Goal: Information Seeking & Learning: Learn about a topic

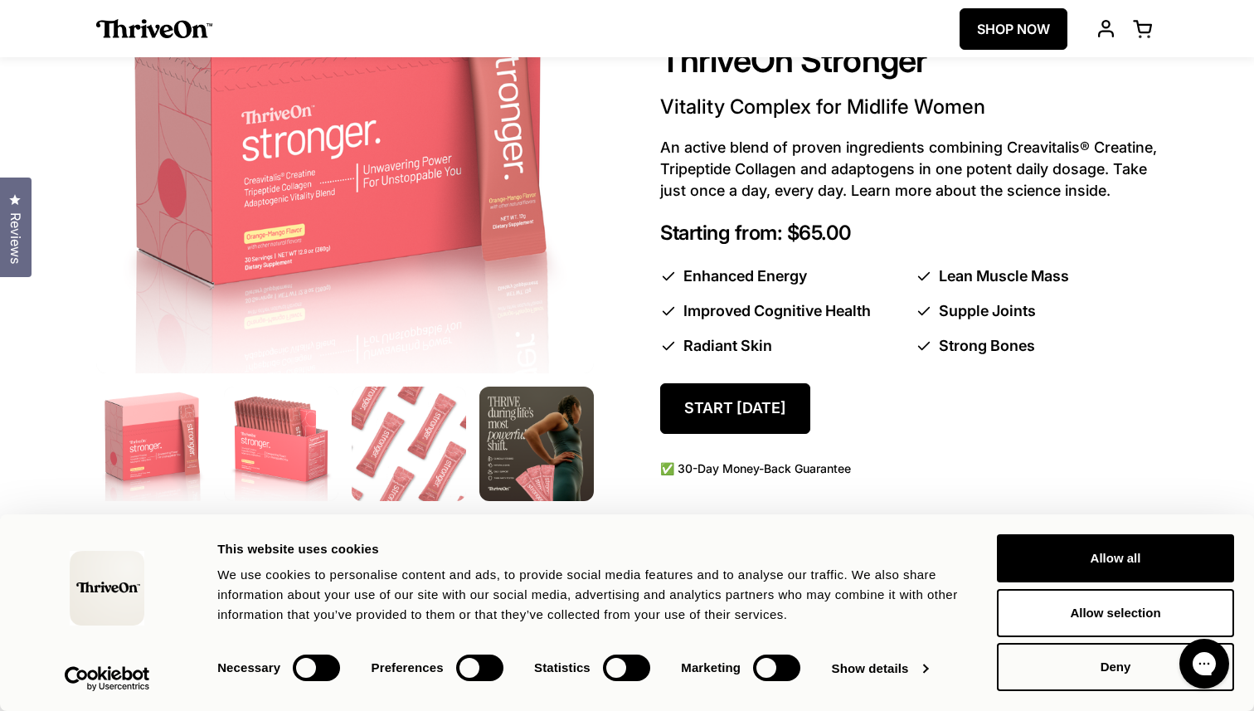
scroll to position [856, 0]
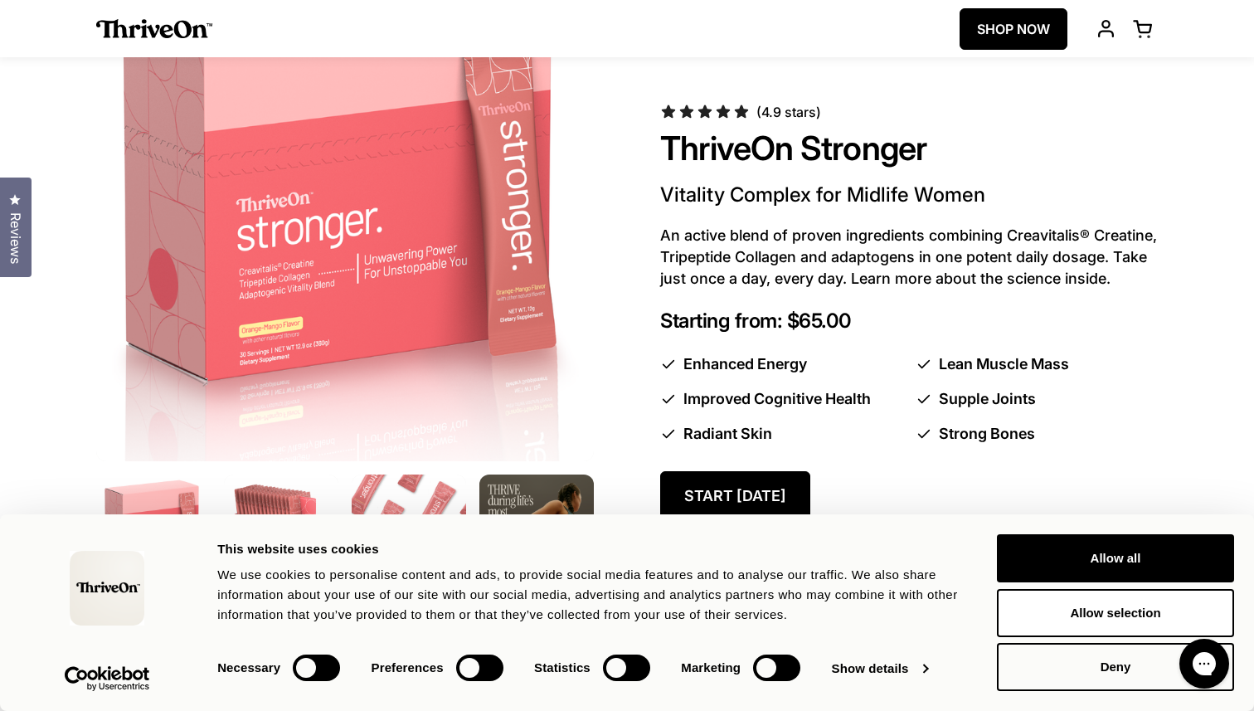
click at [479, 233] on img at bounding box center [345, 212] width 523 height 523
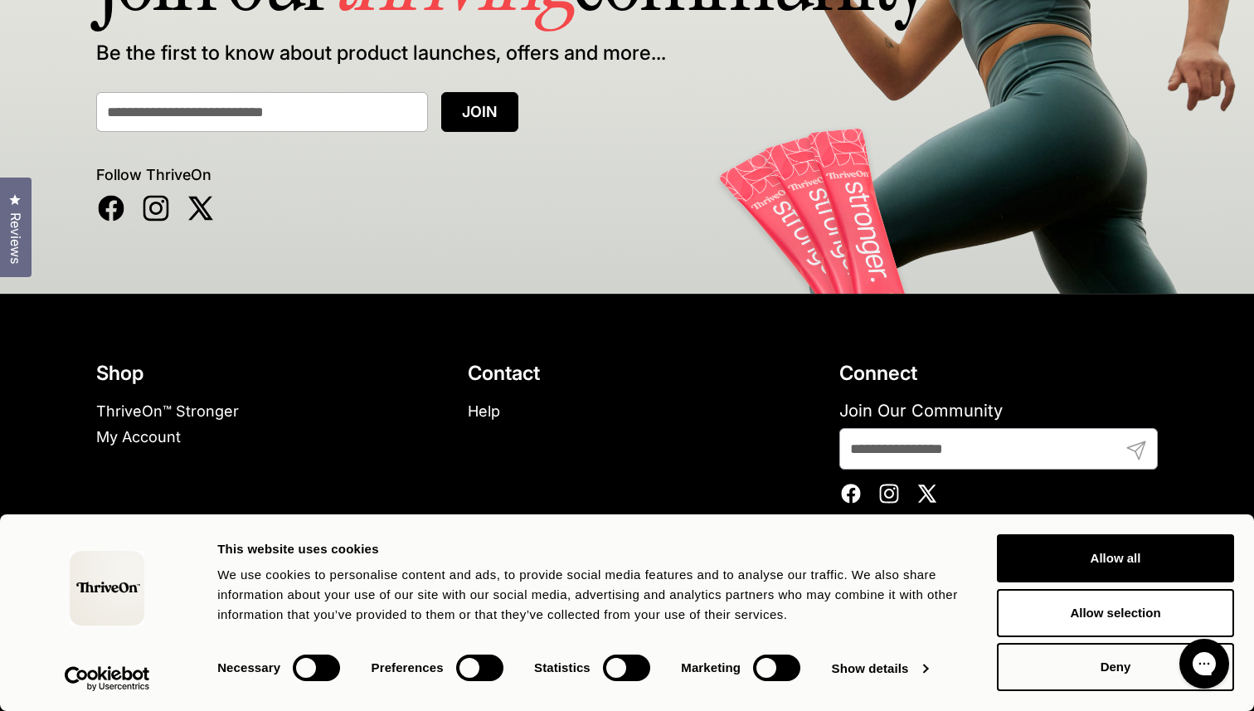
scroll to position [10993, 0]
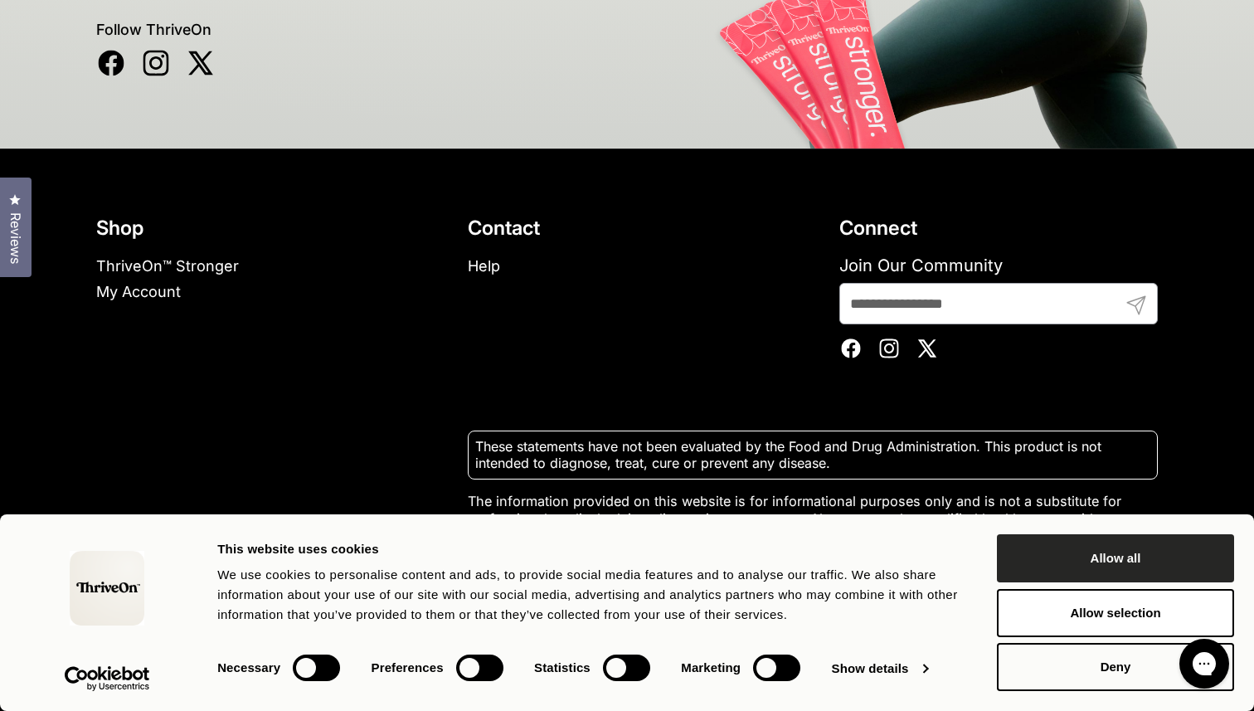
click at [1121, 571] on button "Allow all" at bounding box center [1115, 558] width 237 height 48
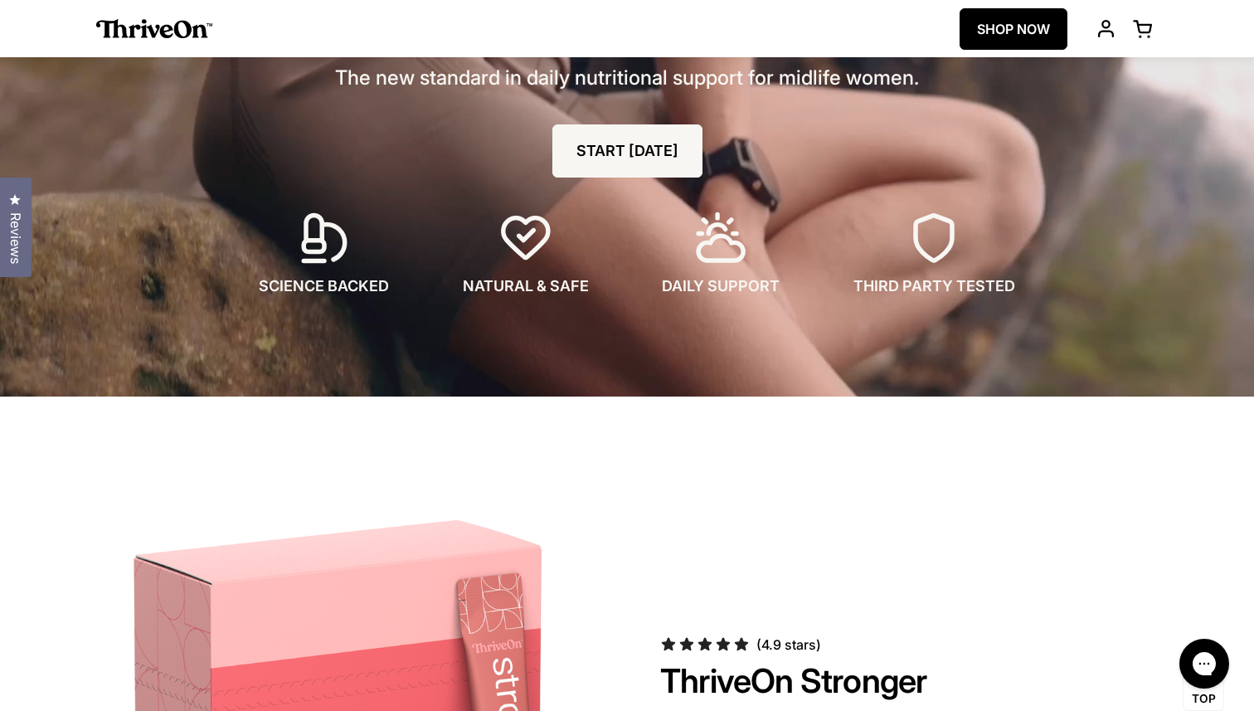
scroll to position [0, 0]
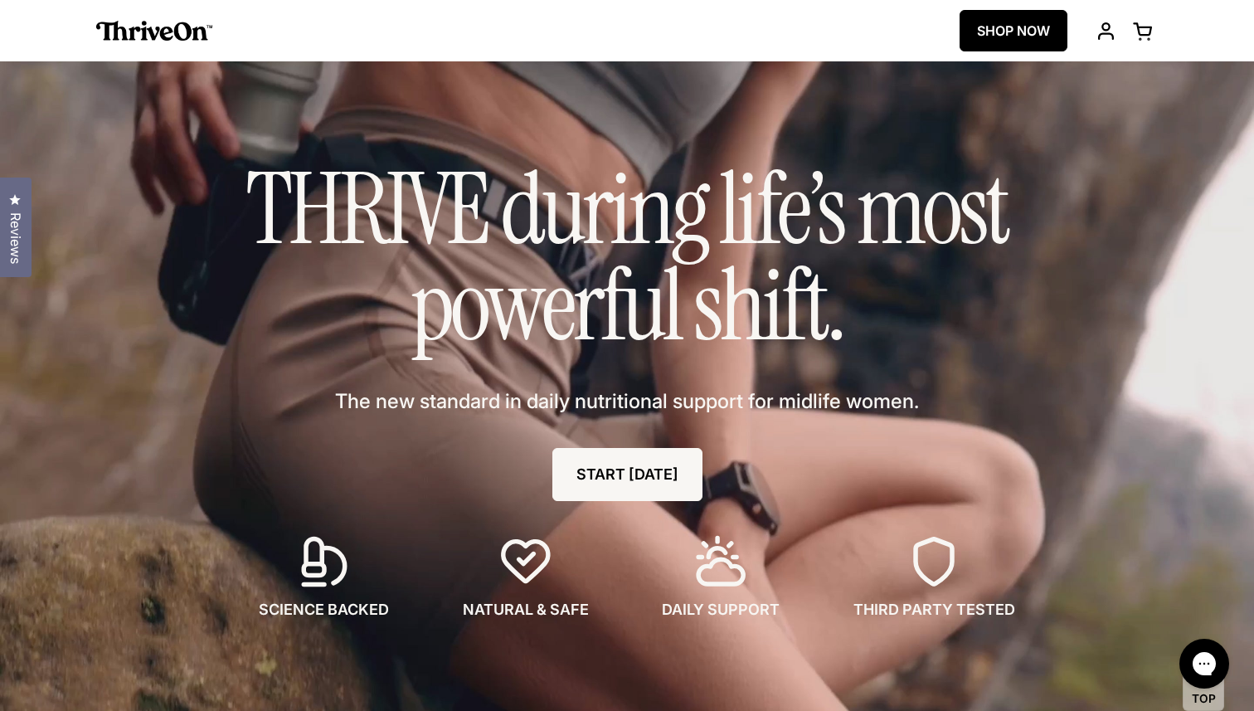
click at [739, 407] on span "The new standard in daily nutritional support for midlife women." at bounding box center [627, 401] width 584 height 28
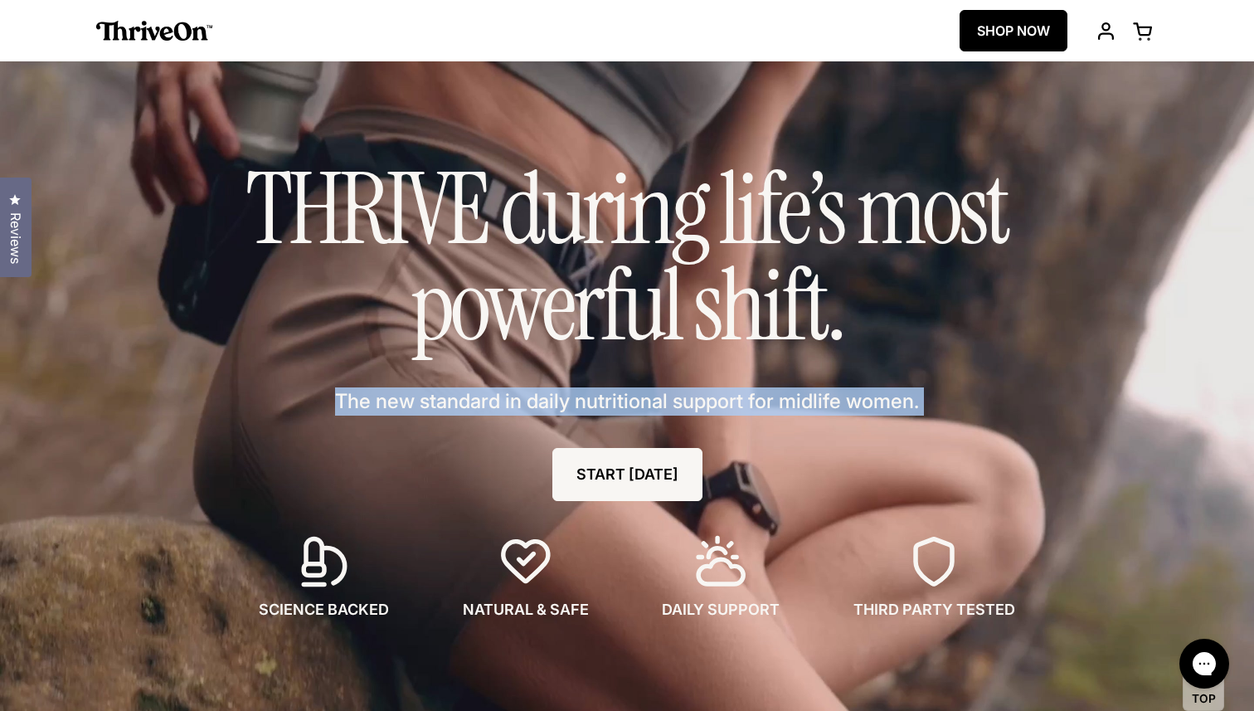
click at [706, 337] on h1 "THRIVE during life’s most powerful shift." at bounding box center [627, 257] width 830 height 193
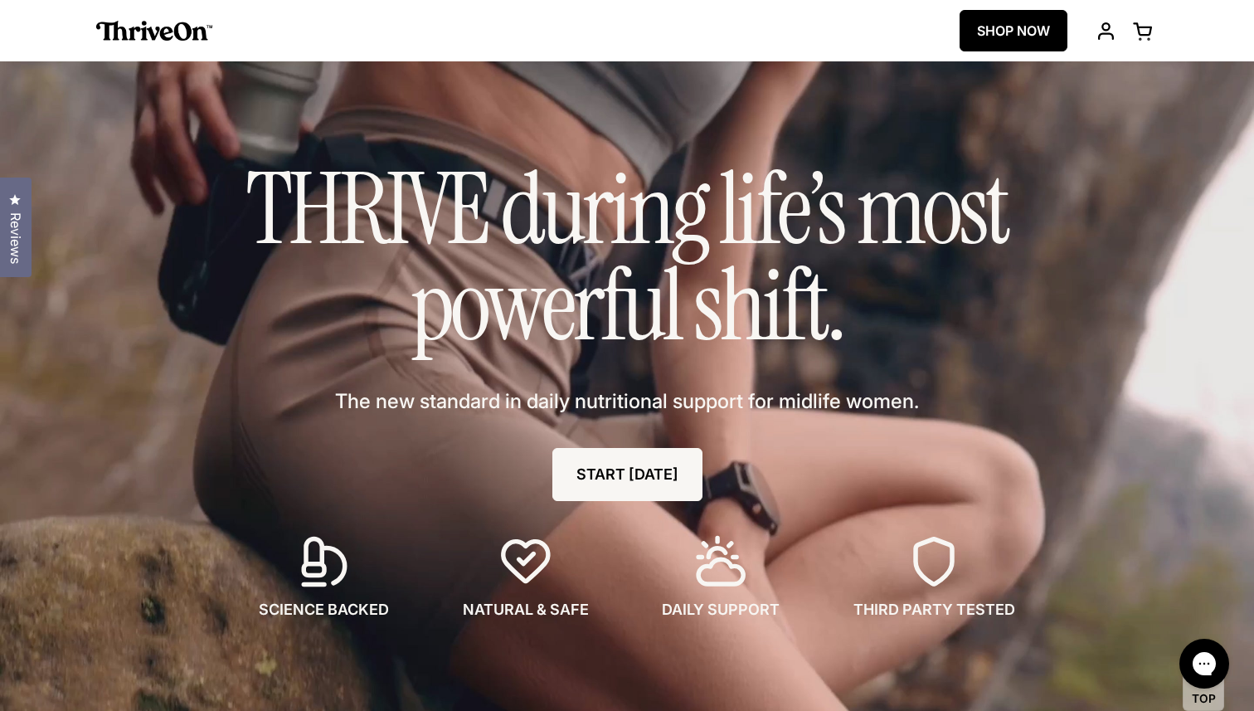
click at [706, 337] on h1 "THRIVE during life’s most powerful shift." at bounding box center [627, 257] width 830 height 193
drag, startPoint x: 246, startPoint y: 51, endPoint x: 90, endPoint y: 42, distance: 156.2
click at [90, 42] on div "ThriveOn SHOP NOW Open cart Open menu" at bounding box center [627, 30] width 1128 height 61
drag, startPoint x: 1082, startPoint y: 606, endPoint x: 597, endPoint y: 601, distance: 484.5
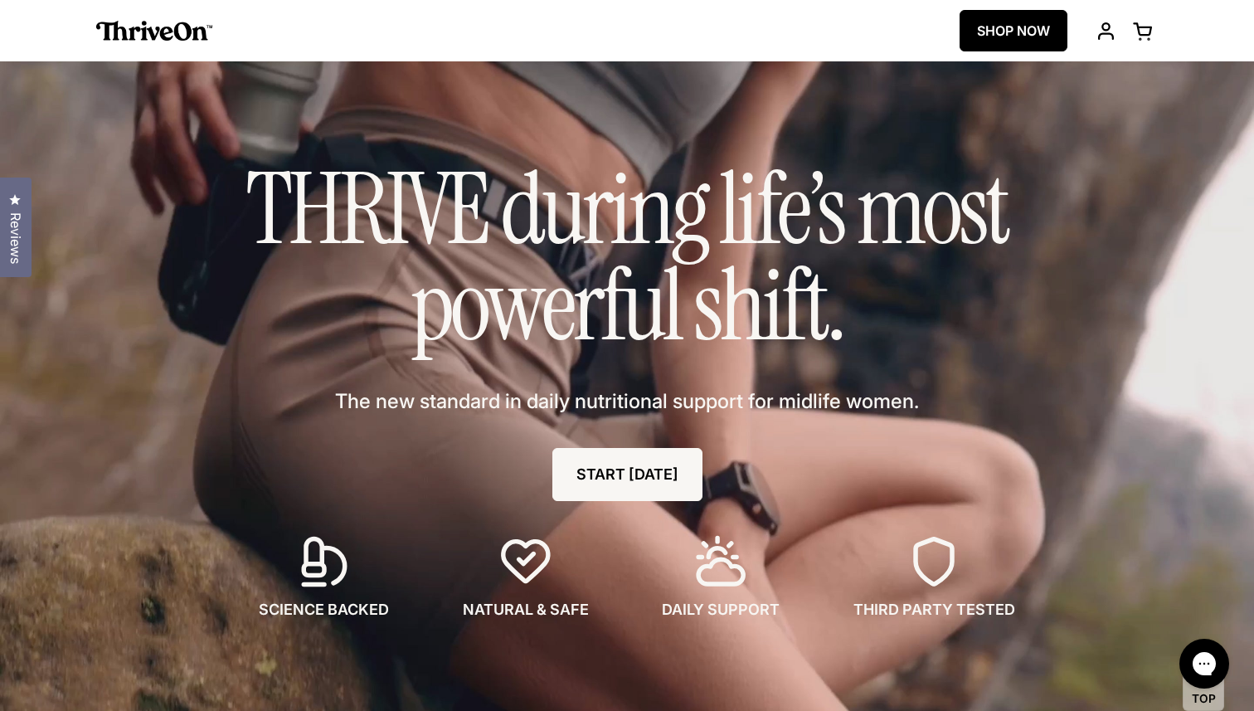
click at [597, 601] on div "Your browser does not support the video tag. THRIVE during life’s most powerful…" at bounding box center [627, 390] width 1254 height 659
click at [489, 396] on span "The new standard in daily nutritional support for midlife women." at bounding box center [627, 401] width 584 height 28
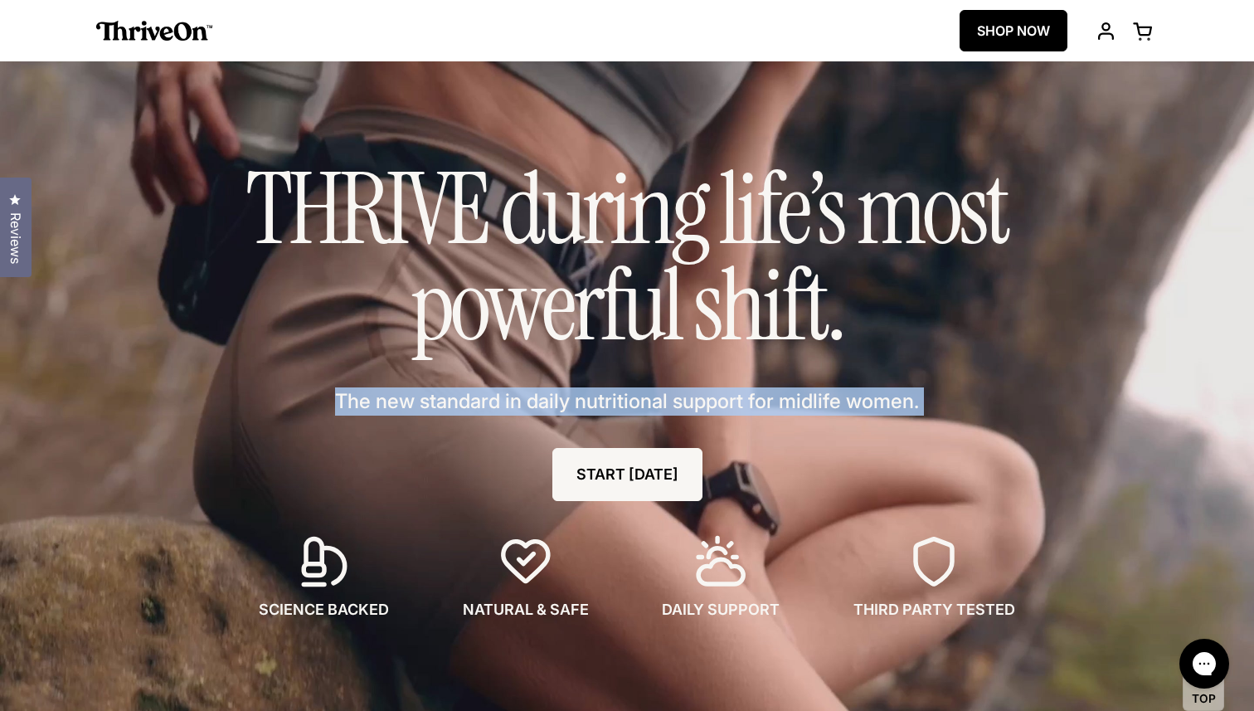
drag, startPoint x: 928, startPoint y: 334, endPoint x: 195, endPoint y: 222, distance: 741.9
click at [195, 222] on div "Your browser does not support the video tag. THRIVE during life’s most powerful…" at bounding box center [627, 390] width 1254 height 659
click at [382, 188] on h1 "THRIVE during life’s most powerful shift." at bounding box center [627, 257] width 830 height 193
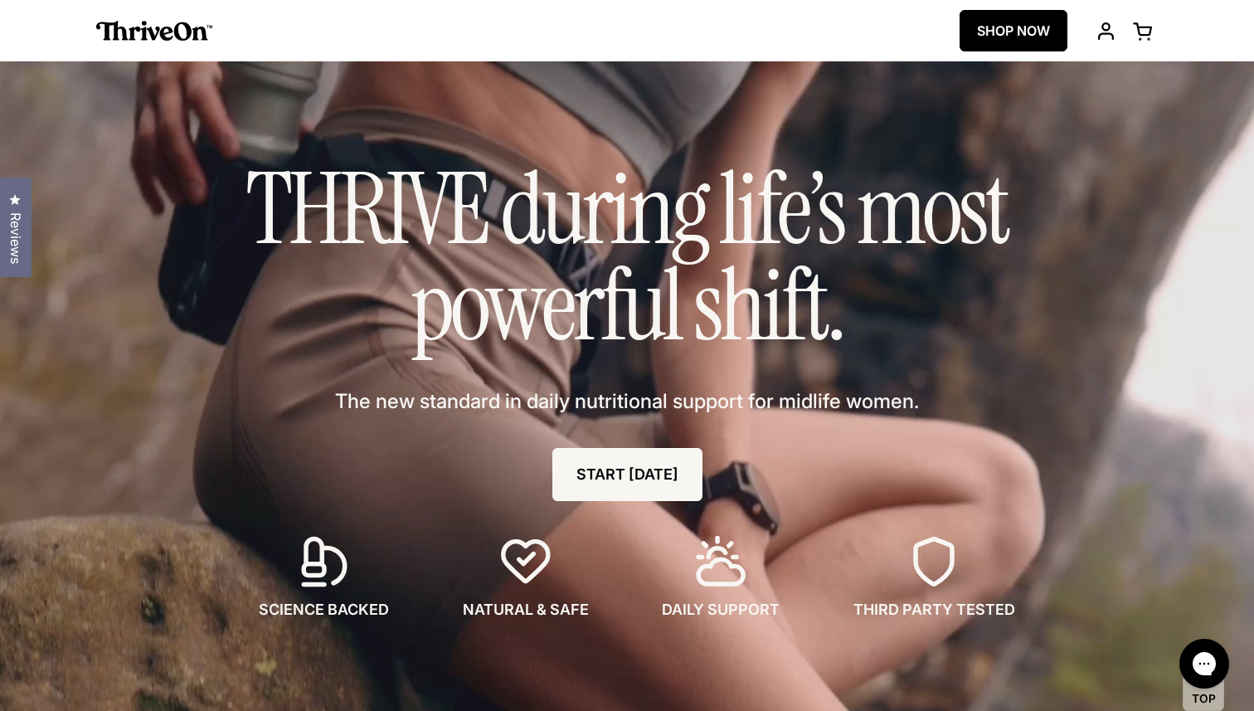
click at [382, 188] on h1 "THRIVE during life’s most powerful shift." at bounding box center [627, 257] width 830 height 193
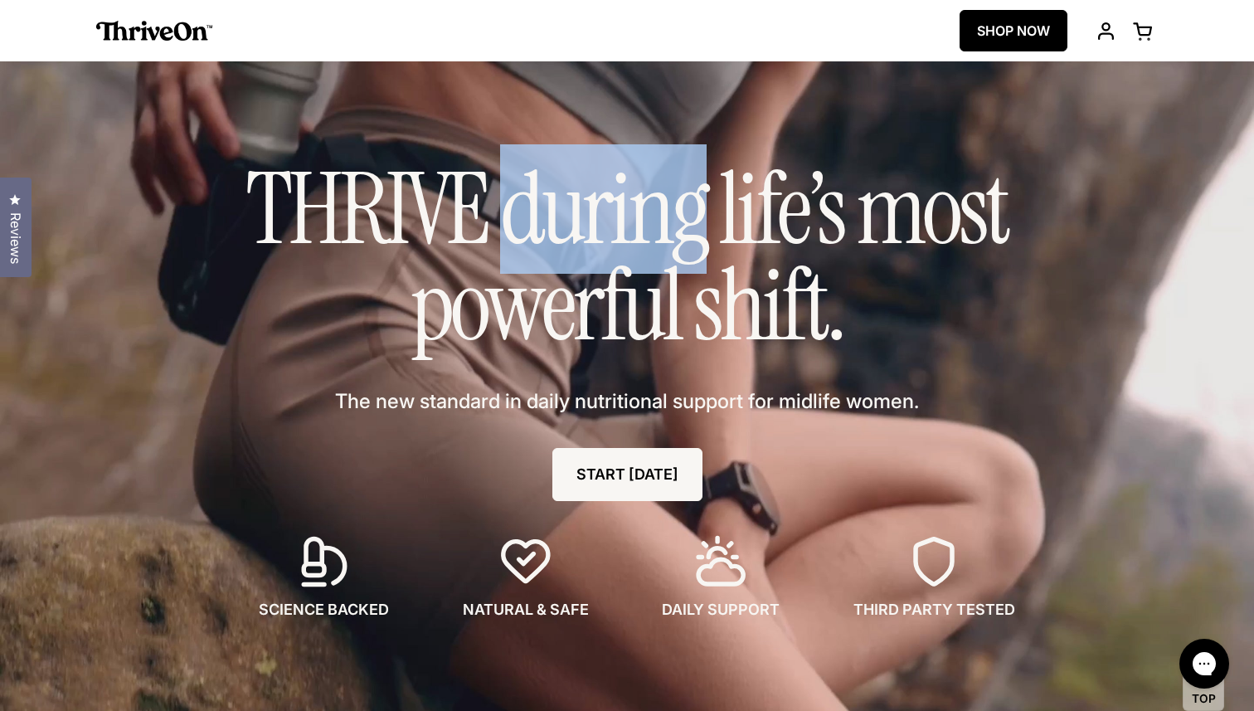
click at [382, 188] on h1 "THRIVE during life’s most powerful shift." at bounding box center [627, 257] width 830 height 193
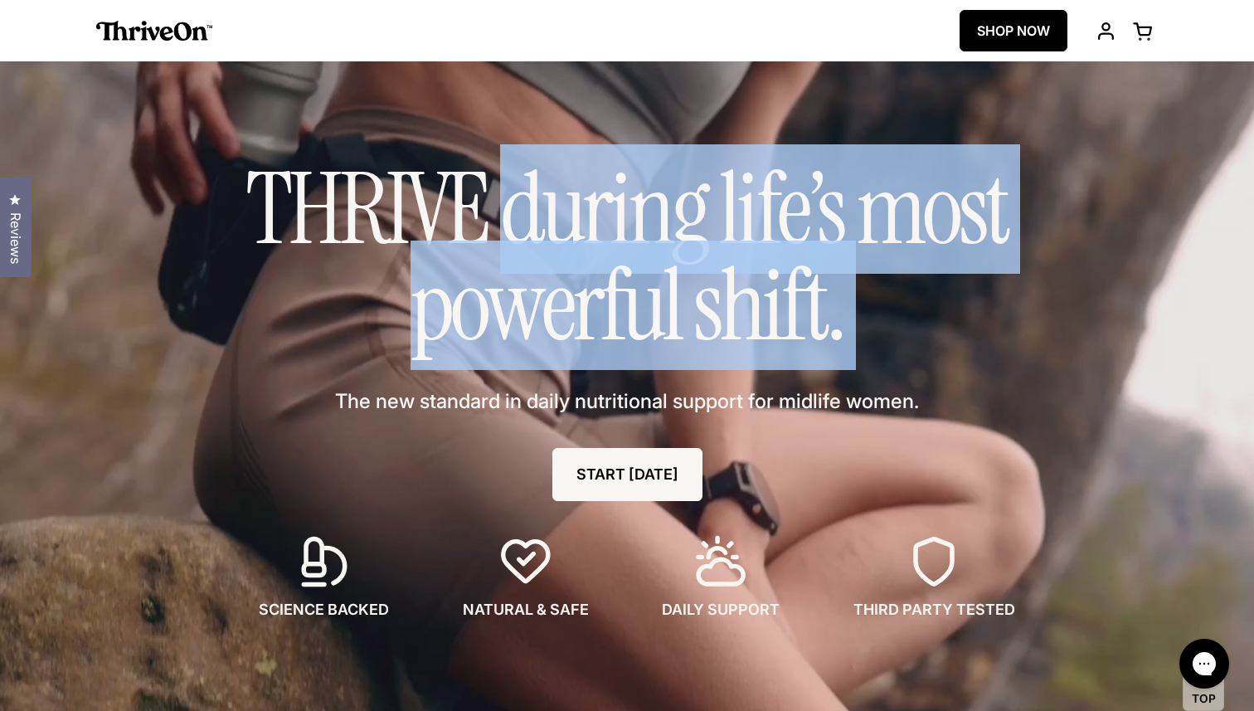
click at [833, 228] on h1 "THRIVE during life’s most powerful shift." at bounding box center [627, 257] width 830 height 193
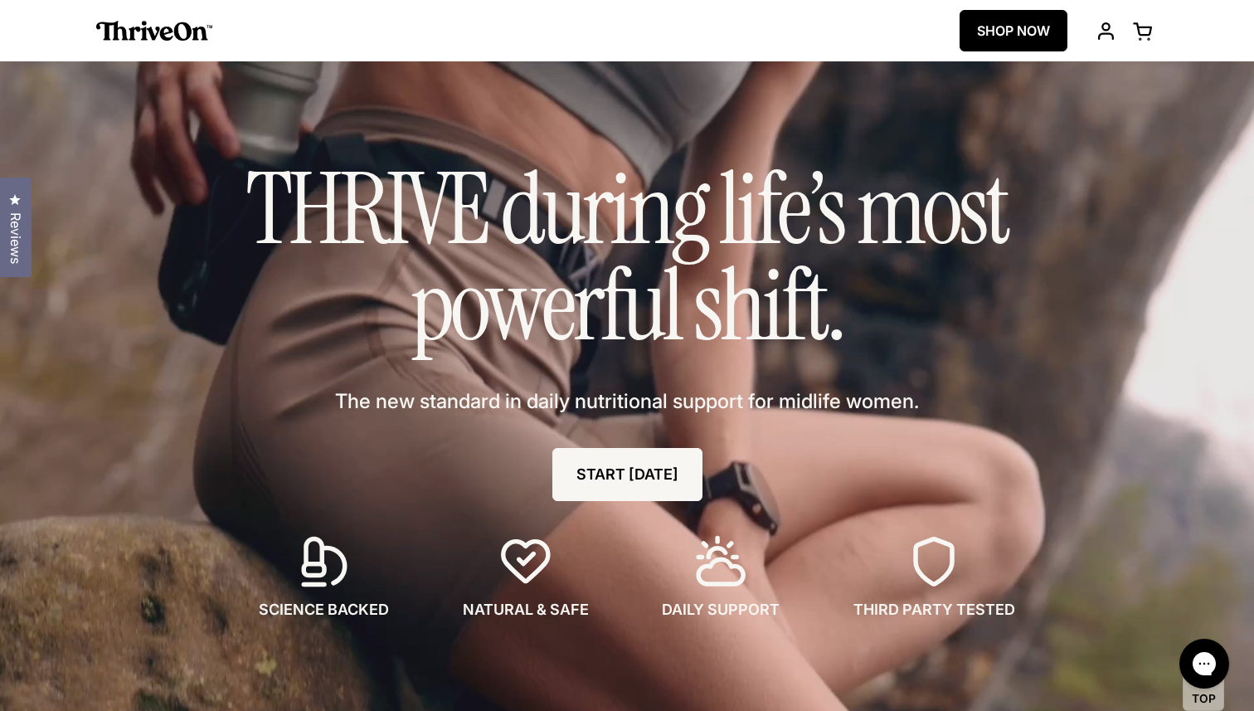
click at [833, 228] on h1 "THRIVE during life’s most powerful shift." at bounding box center [627, 257] width 830 height 193
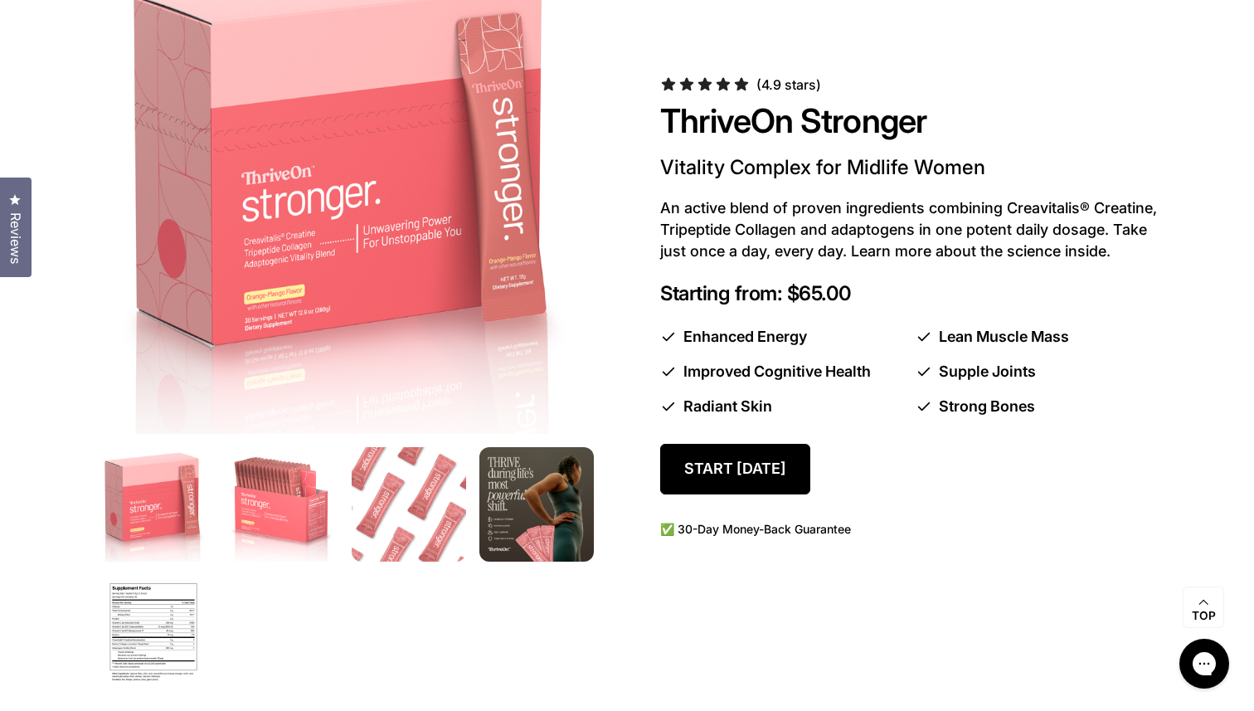
scroll to position [1135, 0]
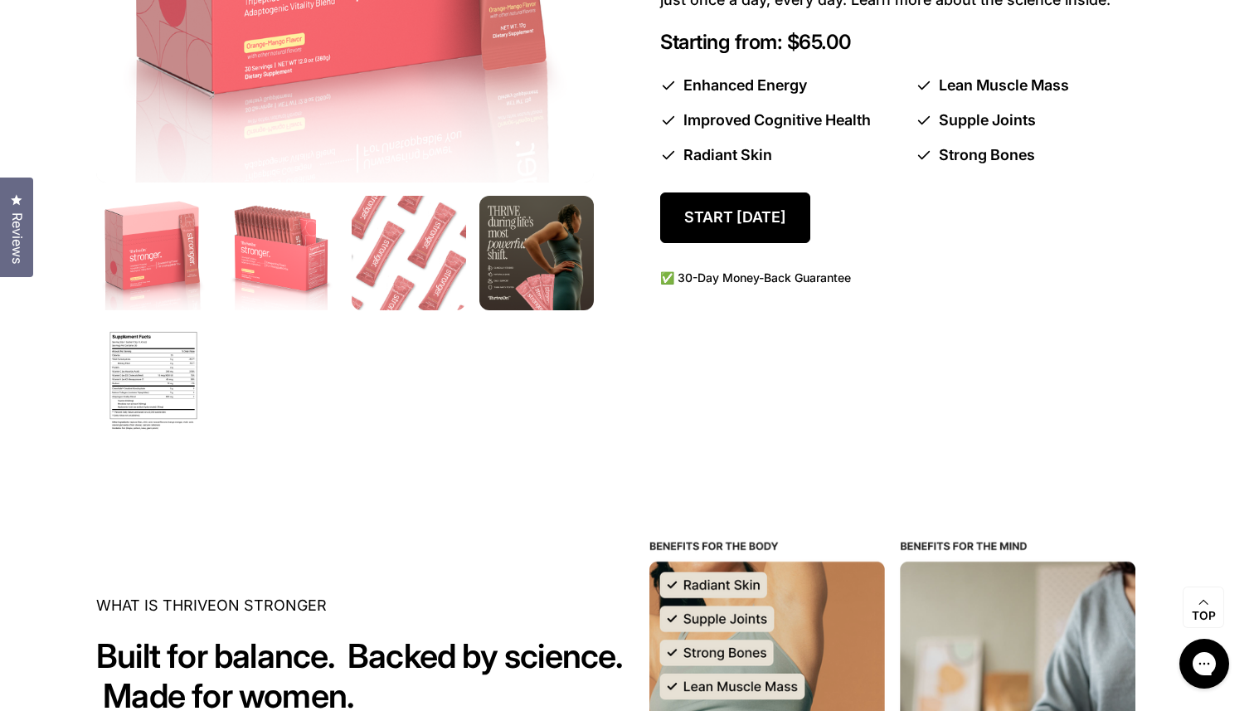
click at [7, 216] on span "Reviews" at bounding box center [17, 237] width 22 height 51
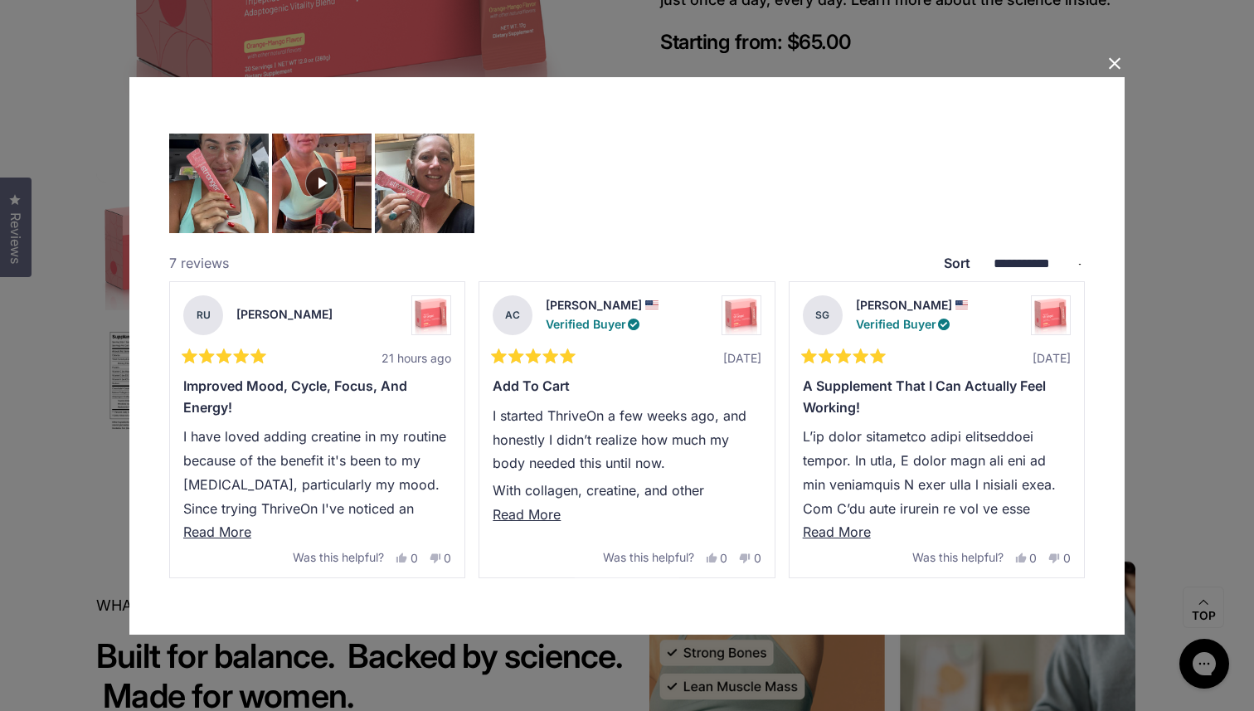
click at [1122, 58] on button "Close Dialog" at bounding box center [1115, 64] width 27 height 27
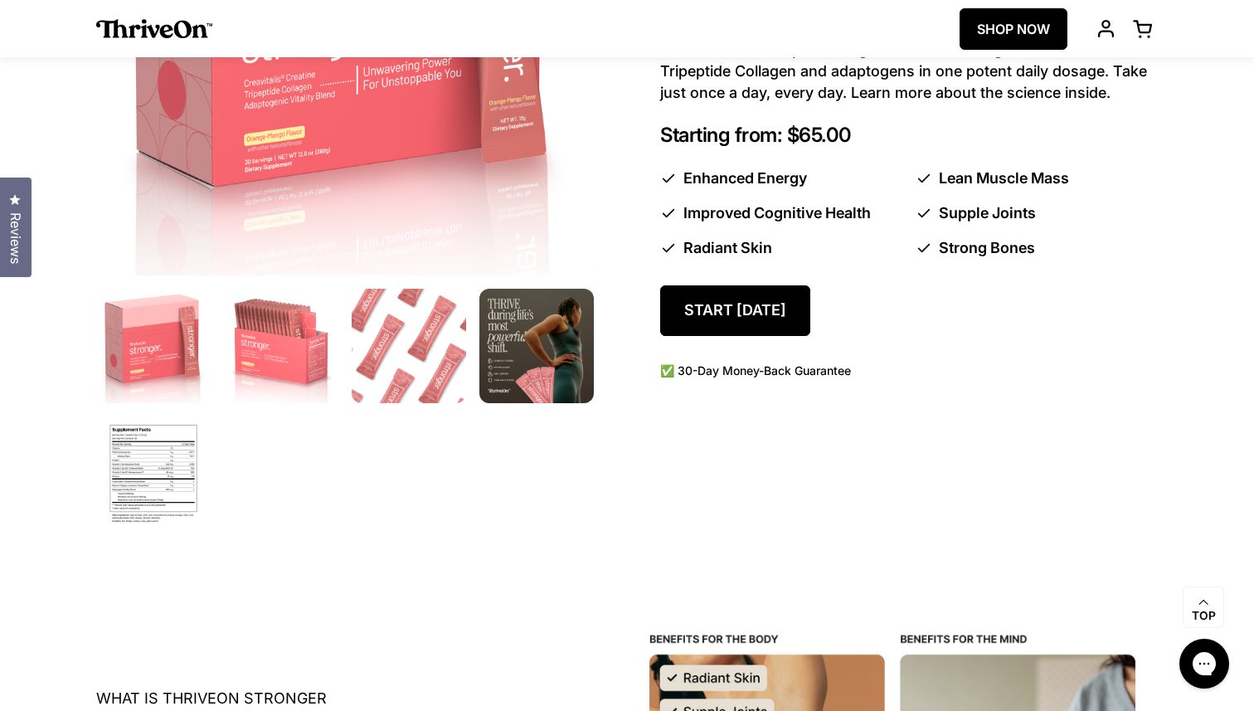
scroll to position [1040, 0]
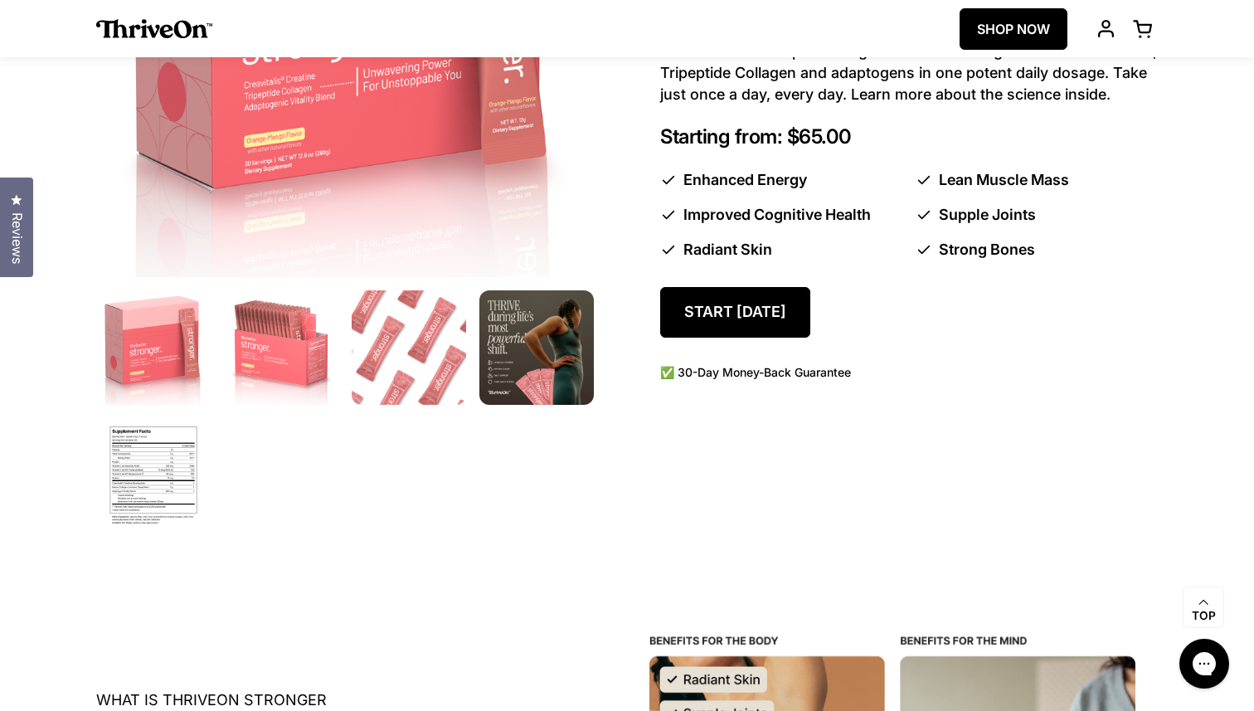
click at [11, 219] on span "Reviews" at bounding box center [17, 237] width 22 height 51
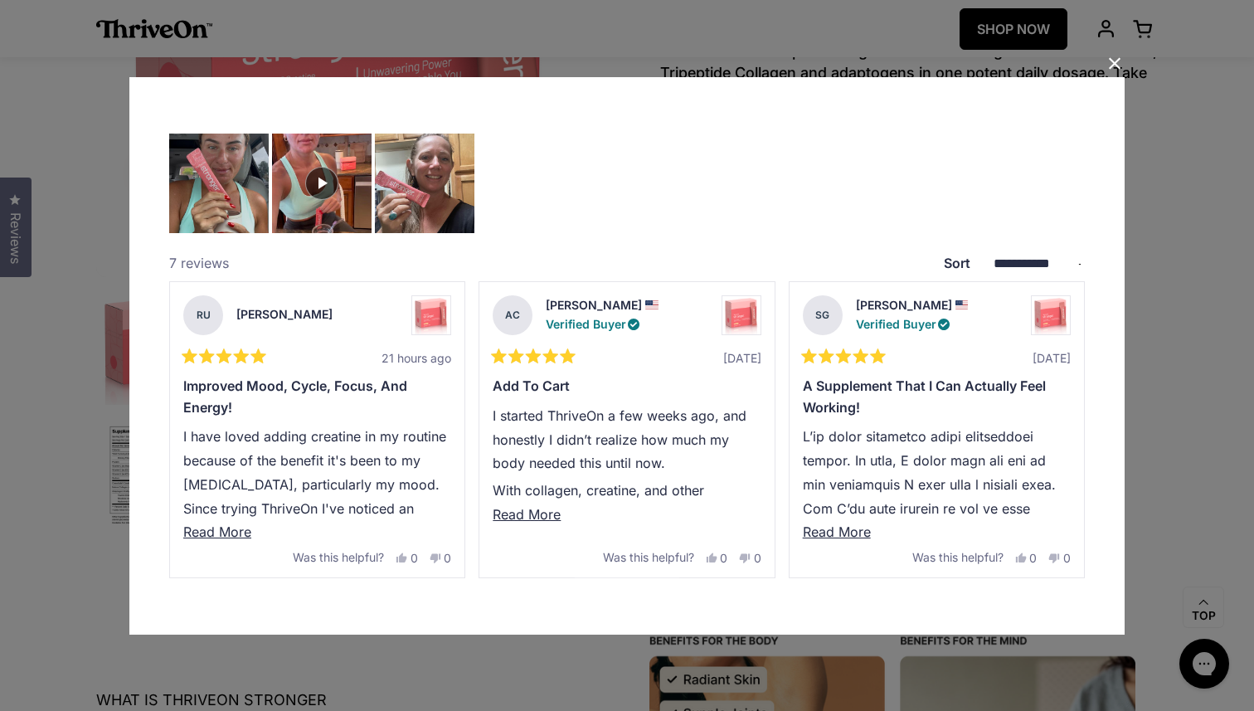
click at [1118, 67] on button "Close Dialog" at bounding box center [1115, 64] width 27 height 27
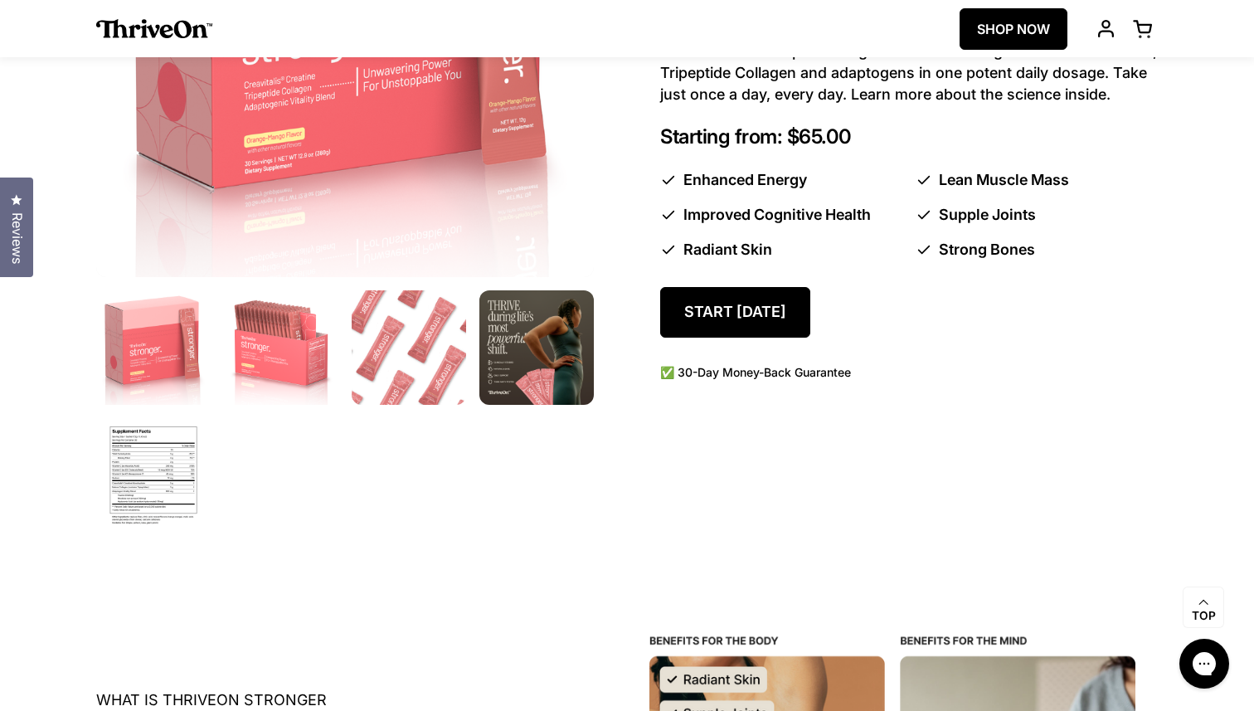
click at [20, 231] on span "Reviews" at bounding box center [17, 237] width 22 height 51
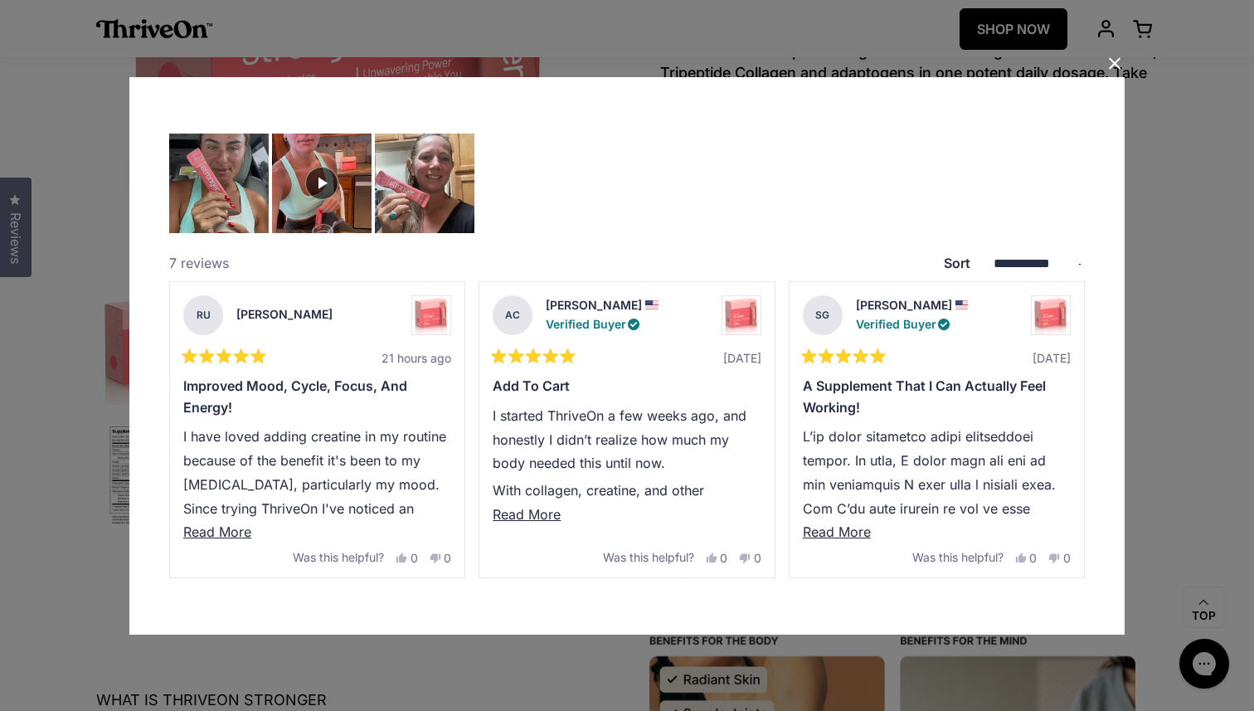
click at [1017, 263] on select "**********" at bounding box center [1034, 264] width 101 height 17
click at [1118, 62] on button "Close Dialog" at bounding box center [1115, 64] width 27 height 27
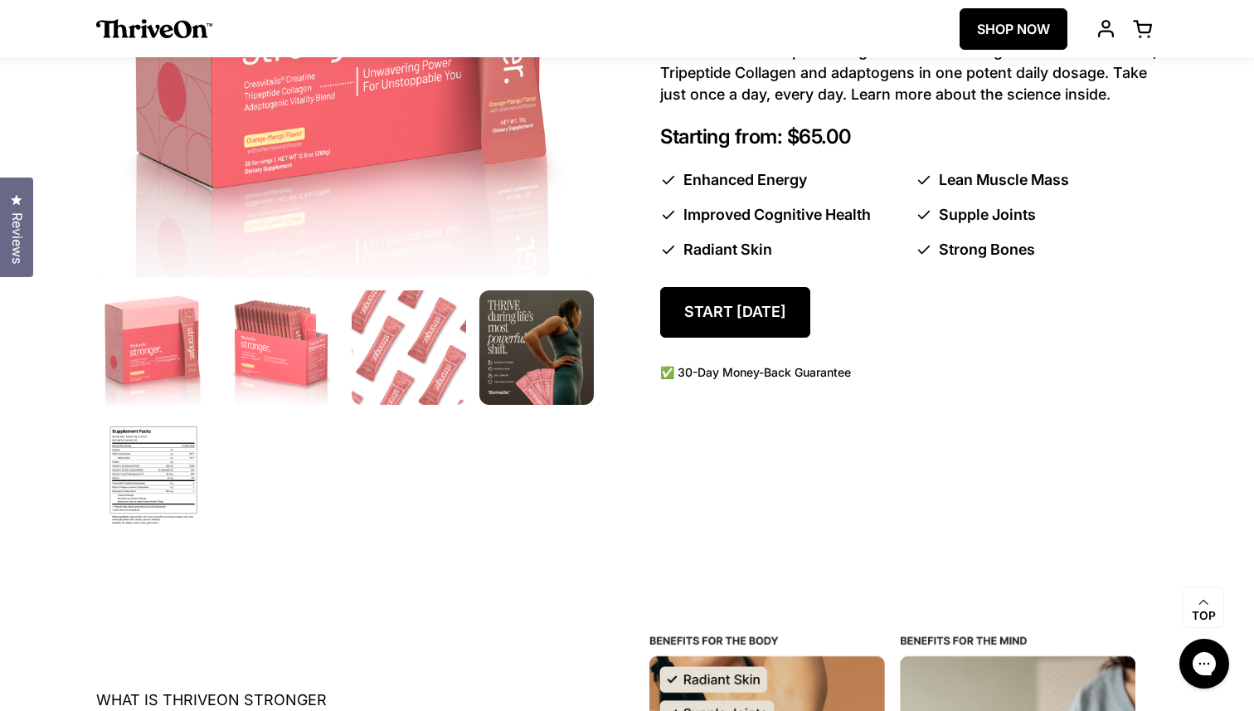
click at [11, 219] on span "Reviews" at bounding box center [17, 237] width 22 height 51
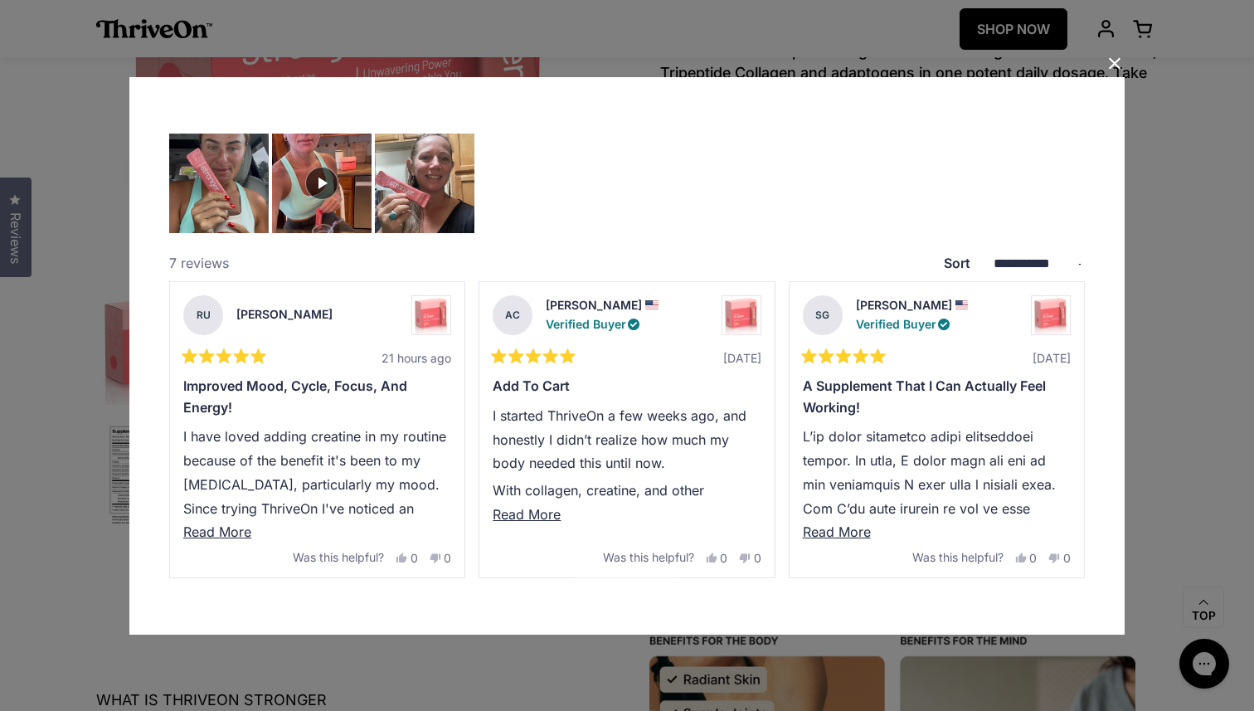
click at [1103, 60] on button "Close Dialog" at bounding box center [1115, 64] width 27 height 27
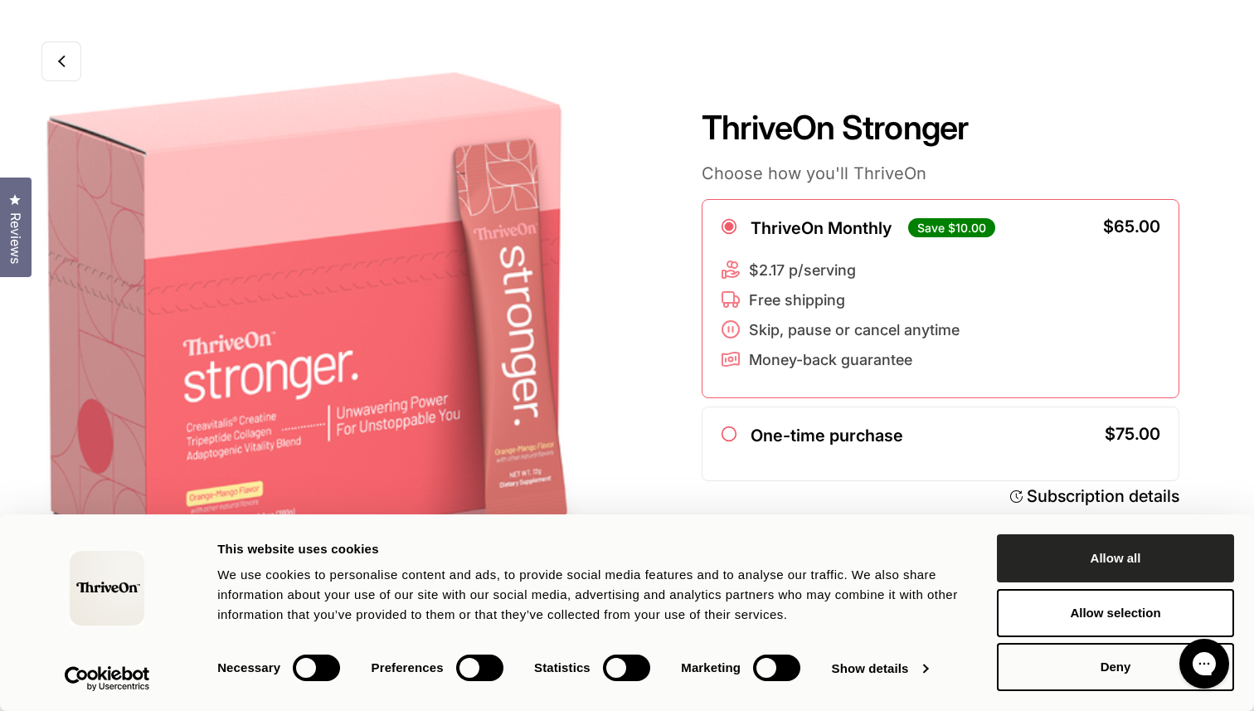
click at [1128, 553] on button "Allow all" at bounding box center [1115, 558] width 237 height 48
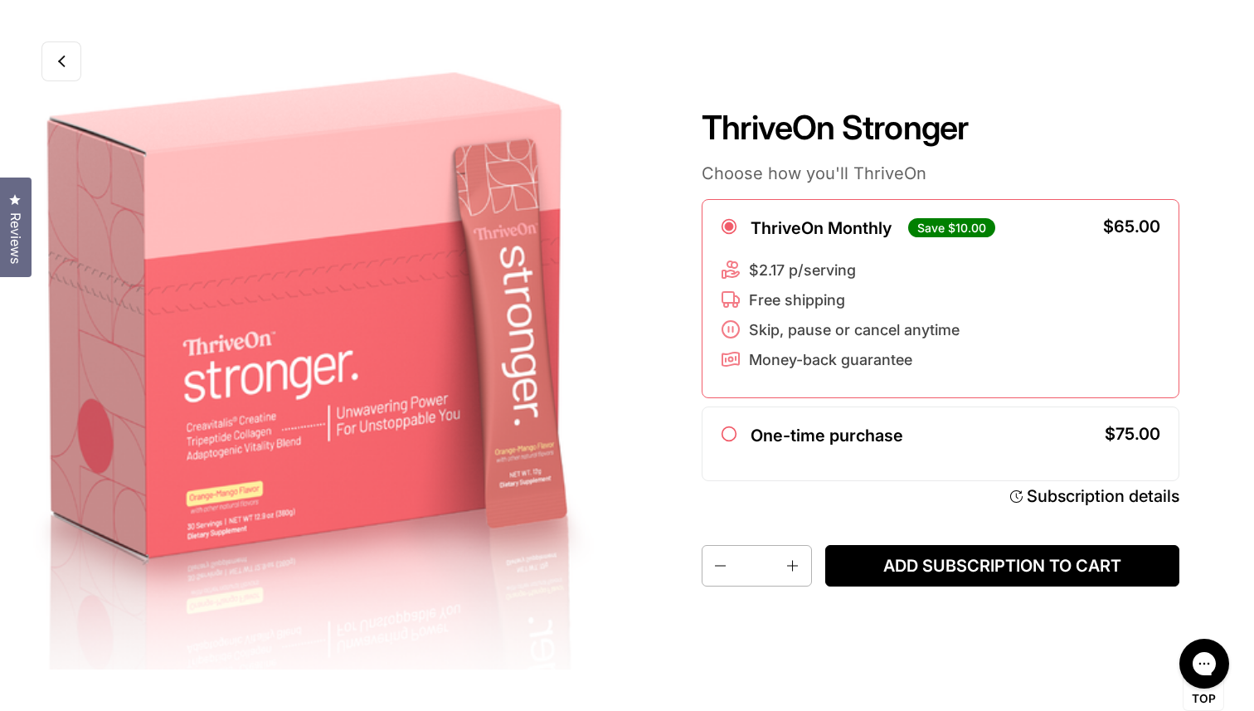
click at [1088, 82] on div "ThriveOn Stronger Choose how you'll ThriveOn ThriveOn Monthly Save $10.00 $65.0…" at bounding box center [940, 355] width 627 height 711
click at [70, 69] on link at bounding box center [61, 61] width 40 height 40
